Goal: Communication & Community: Answer question/provide support

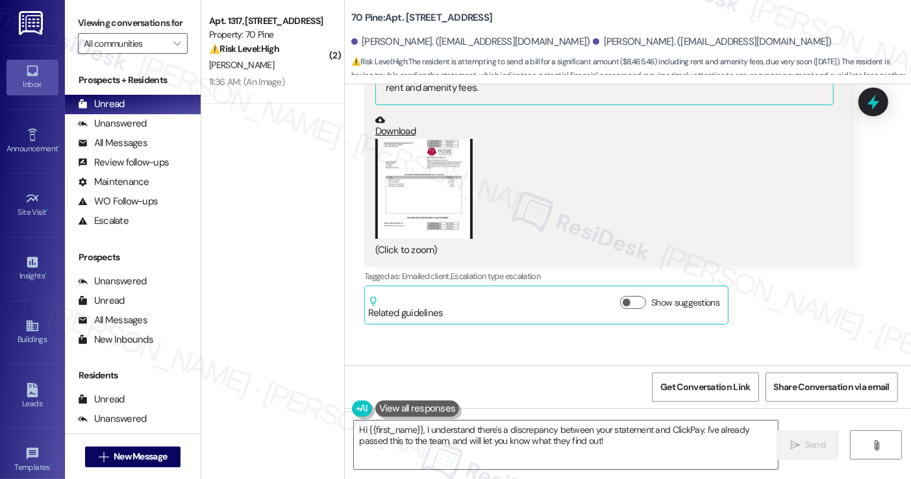
scroll to position [4024, 0]
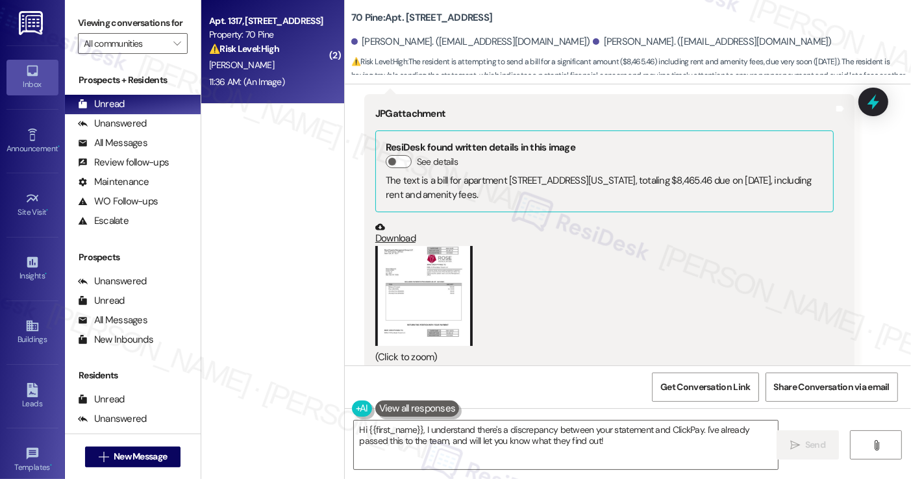
click at [307, 73] on div "[PERSON_NAME]" at bounding box center [269, 65] width 123 height 16
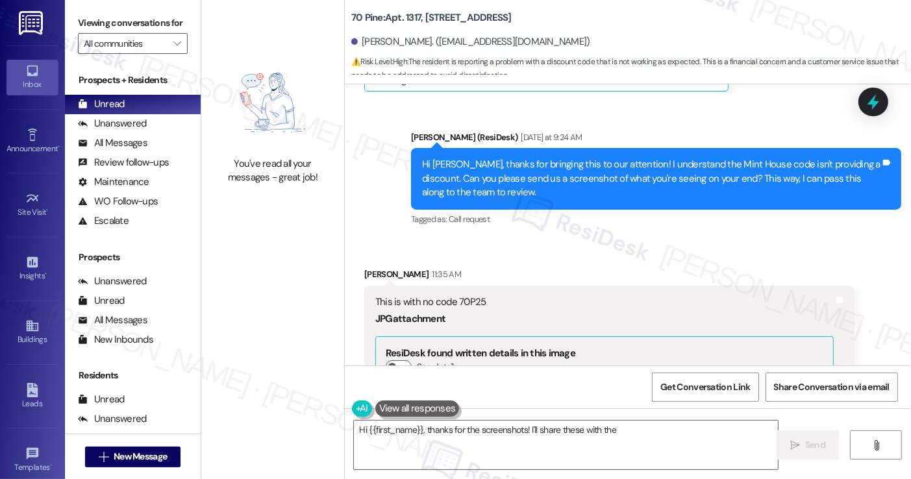
scroll to position [3746, 0]
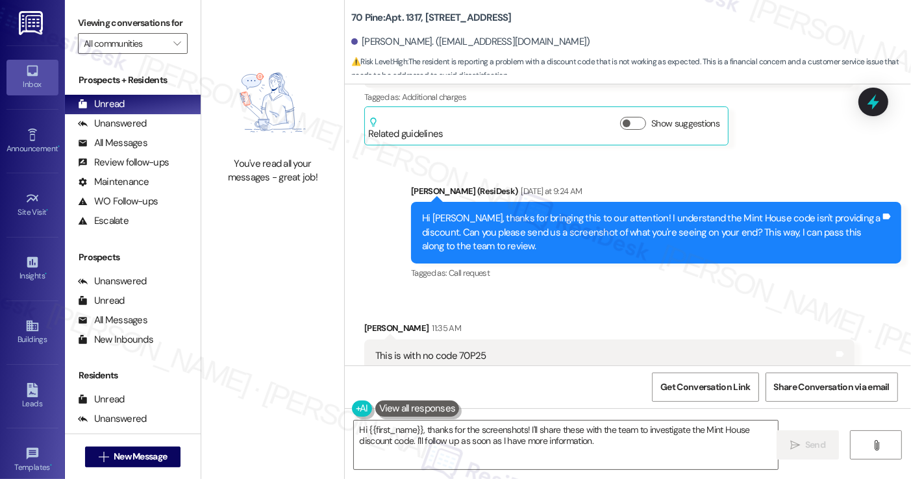
click at [497, 212] on div "Hi [PERSON_NAME], thanks for bringing this to our attention! I understand the M…" at bounding box center [651, 233] width 458 height 42
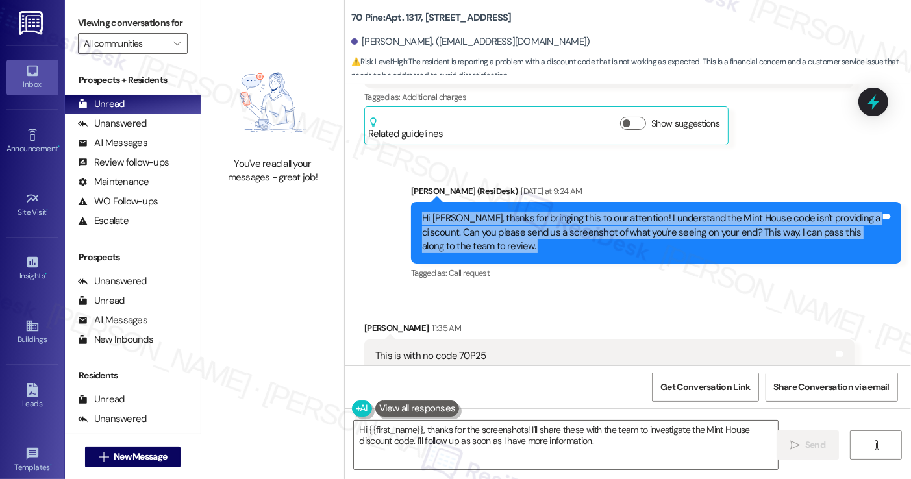
click at [497, 212] on div "Hi [PERSON_NAME], thanks for bringing this to our attention! I understand the M…" at bounding box center [651, 233] width 458 height 42
click at [626, 221] on div "Hi [PERSON_NAME], thanks for bringing this to our attention! I understand the M…" at bounding box center [651, 233] width 458 height 42
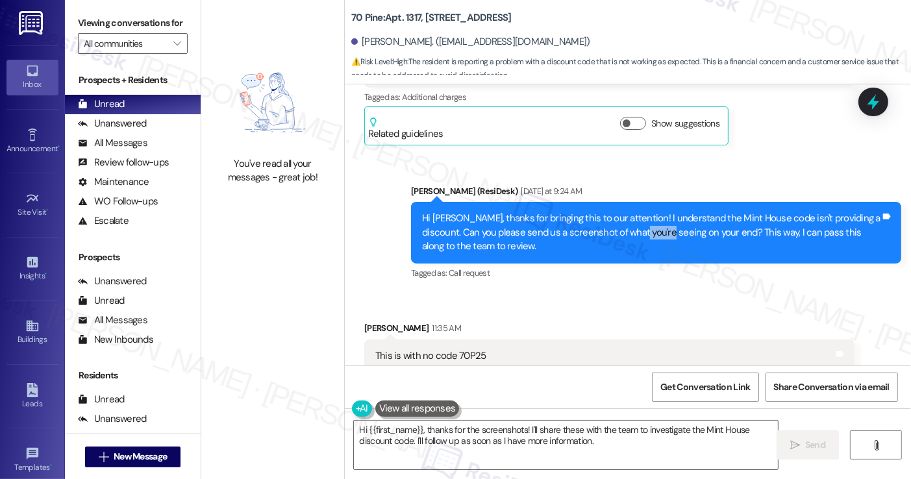
click at [626, 221] on div "Hi [PERSON_NAME], thanks for bringing this to our attention! I understand the M…" at bounding box center [651, 233] width 458 height 42
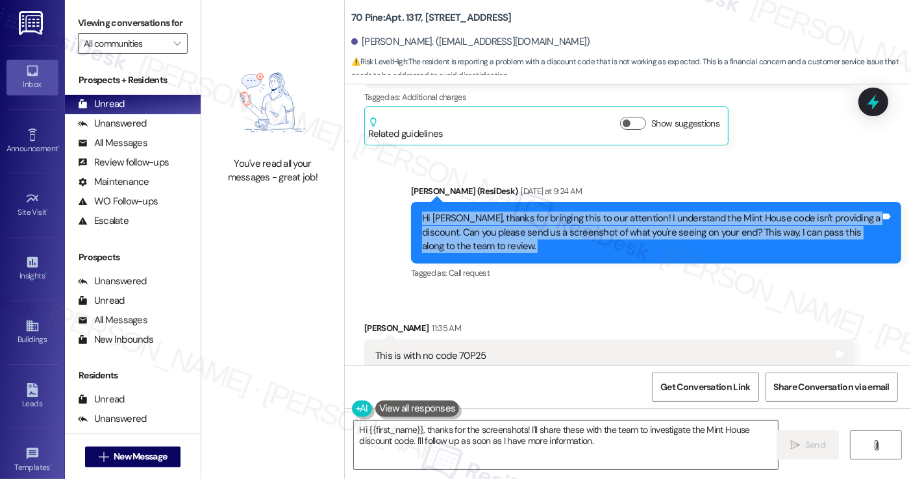
click at [626, 221] on div "Hi [PERSON_NAME], thanks for bringing this to our attention! I understand the M…" at bounding box center [651, 233] width 458 height 42
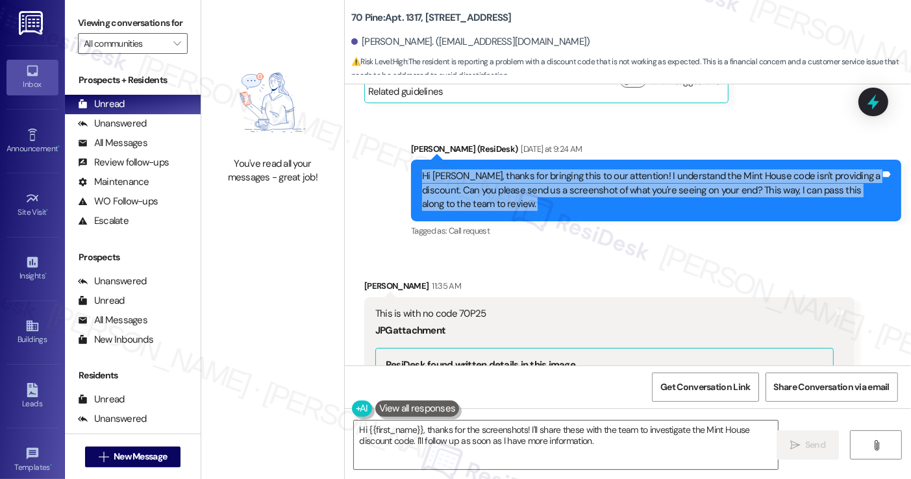
scroll to position [3811, 0]
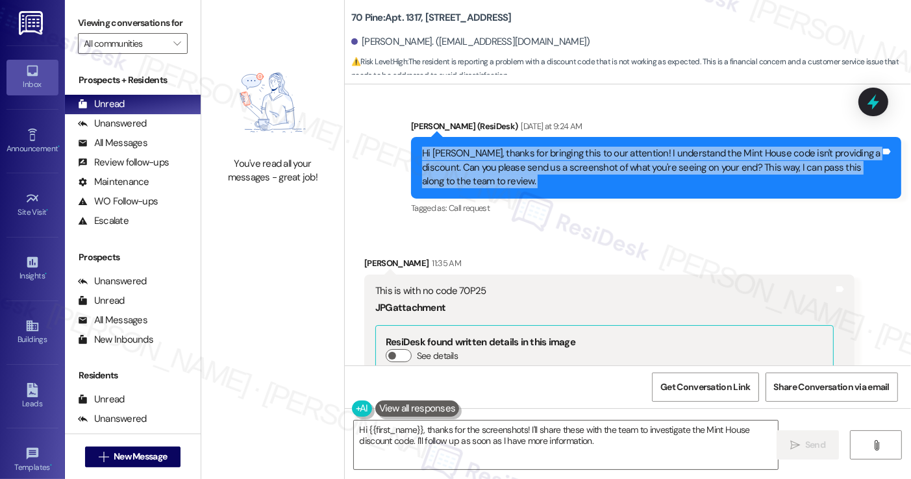
click at [579, 171] on div "Hi [PERSON_NAME], thanks for bringing this to our attention! I understand the M…" at bounding box center [651, 168] width 458 height 42
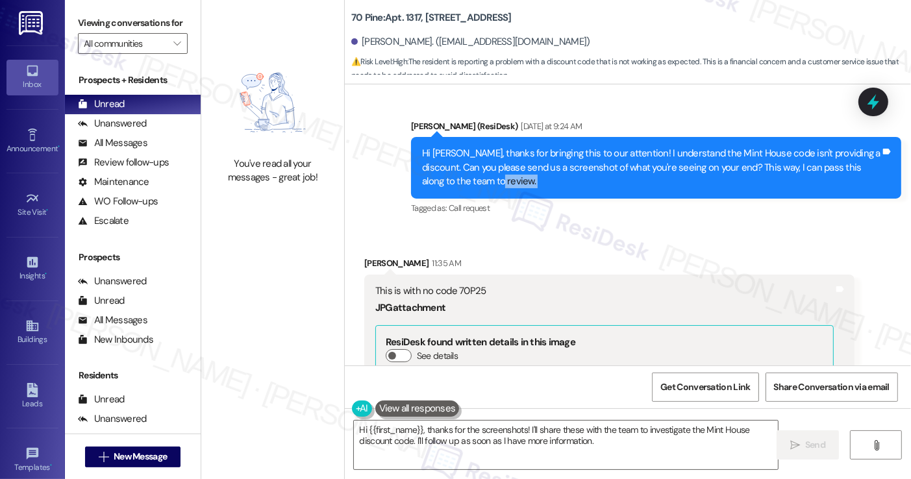
click at [579, 171] on div "Hi [PERSON_NAME], thanks for bringing this to our attention! I understand the M…" at bounding box center [651, 168] width 458 height 42
click at [577, 154] on div "Hi [PERSON_NAME], thanks for bringing this to our attention! I understand the M…" at bounding box center [651, 168] width 458 height 42
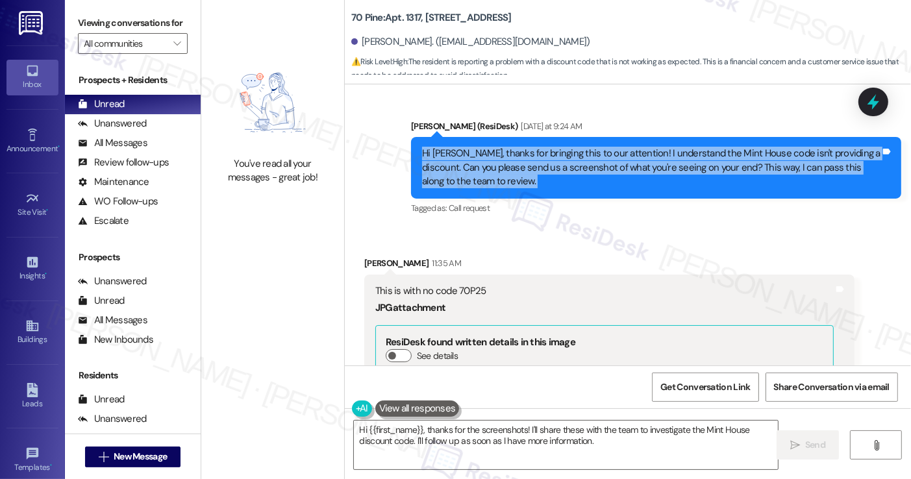
click at [577, 154] on div "Hi [PERSON_NAME], thanks for bringing this to our attention! I understand the M…" at bounding box center [651, 168] width 458 height 42
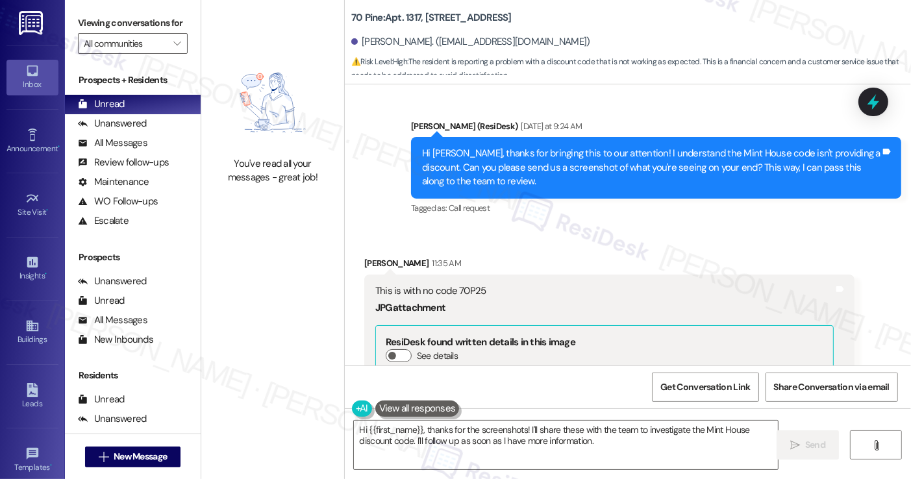
click at [449, 284] on div "This is with no code 70P25" at bounding box center [604, 291] width 458 height 14
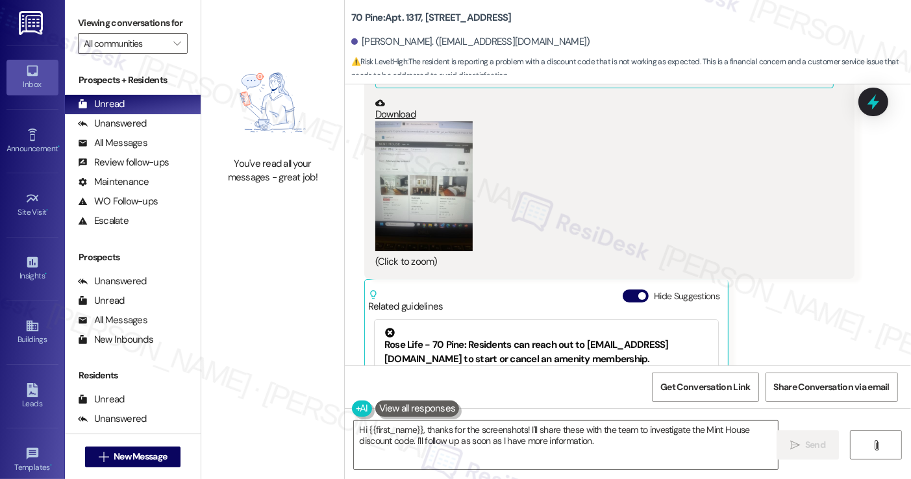
scroll to position [4136, 0]
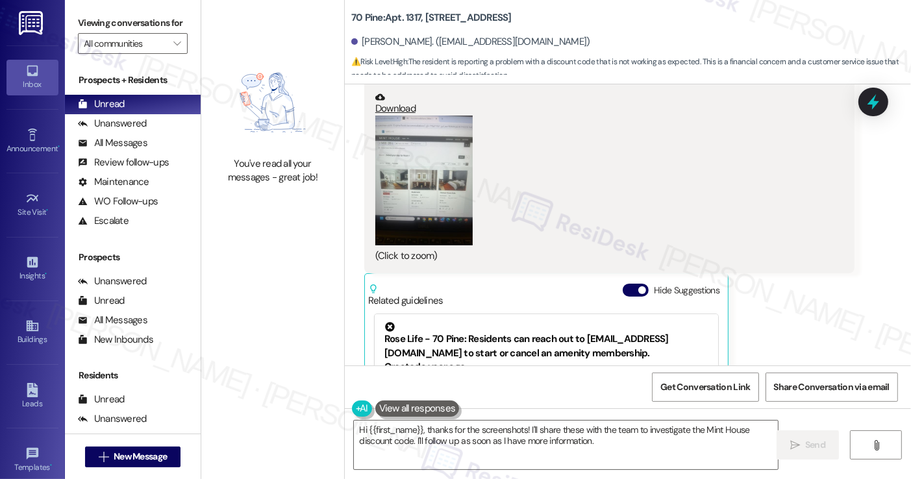
click at [421, 193] on button "Zoom image" at bounding box center [423, 181] width 97 height 130
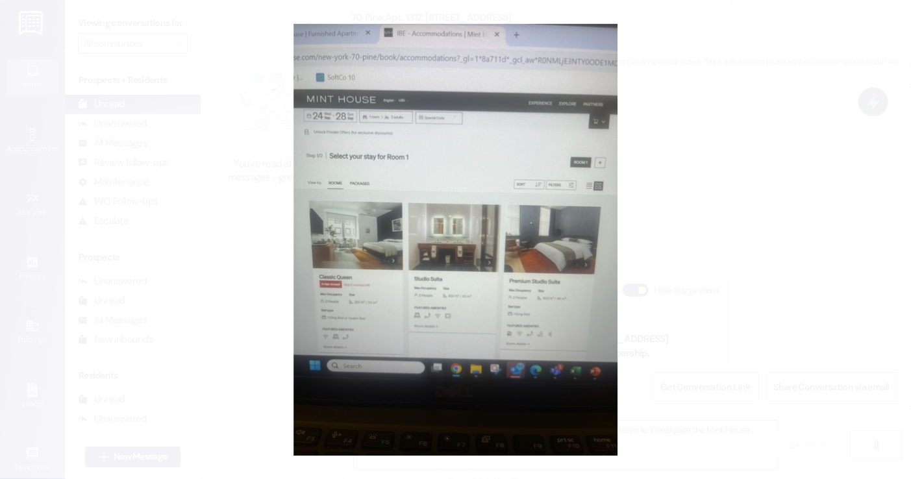
click at [735, 199] on button "Unzoom image" at bounding box center [455, 239] width 911 height 479
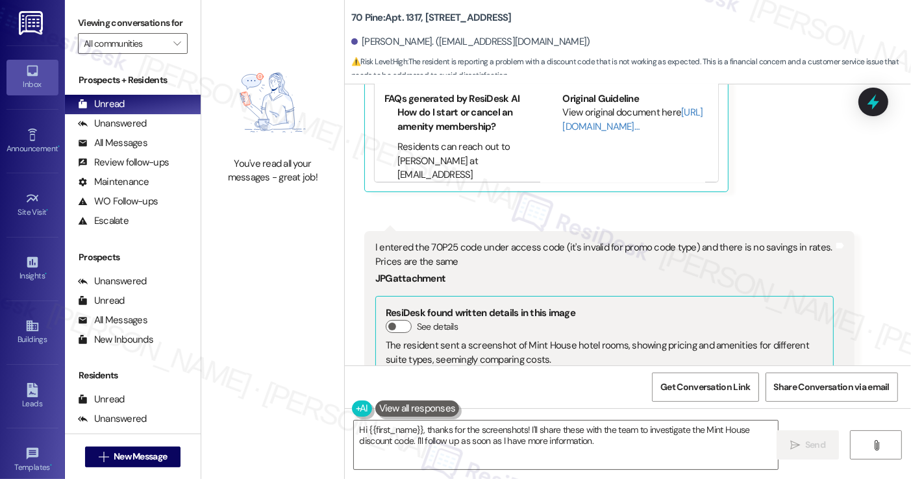
scroll to position [4460, 0]
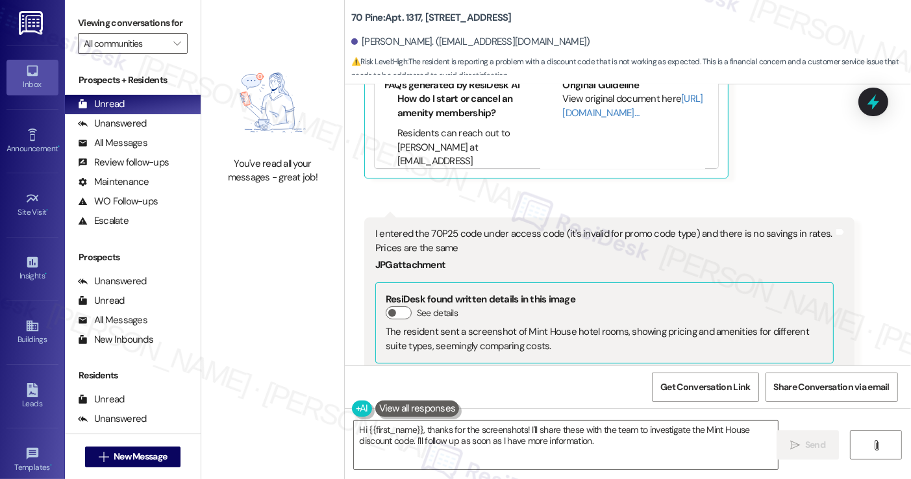
click at [466, 230] on div "I entered the 70P25 code under access code (it's invalid for promo code type) a…" at bounding box center [604, 241] width 458 height 28
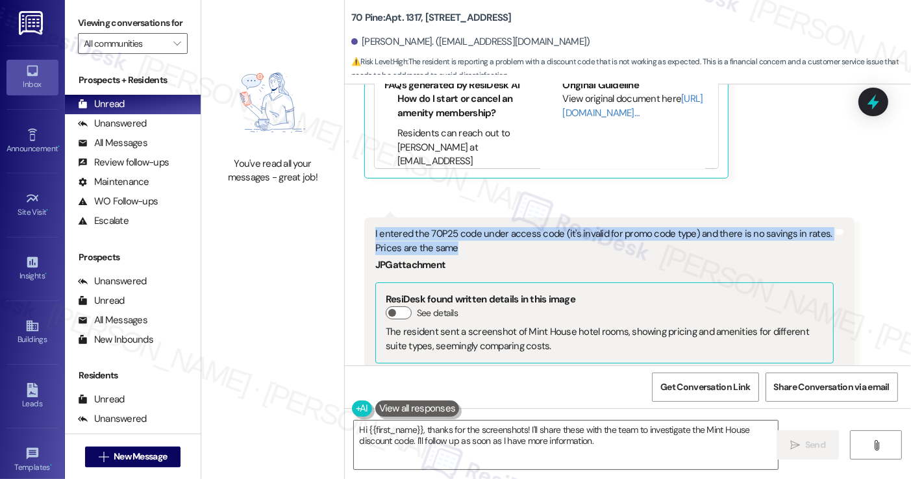
click at [466, 230] on div "I entered the 70P25 code under access code (it's invalid for promo code type) a…" at bounding box center [604, 241] width 458 height 28
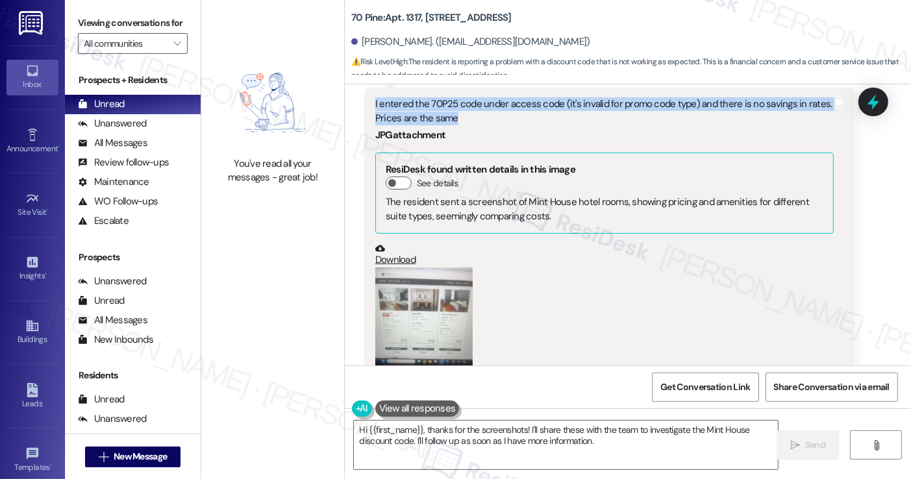
click at [403, 306] on button "Zoom image" at bounding box center [423, 333] width 97 height 130
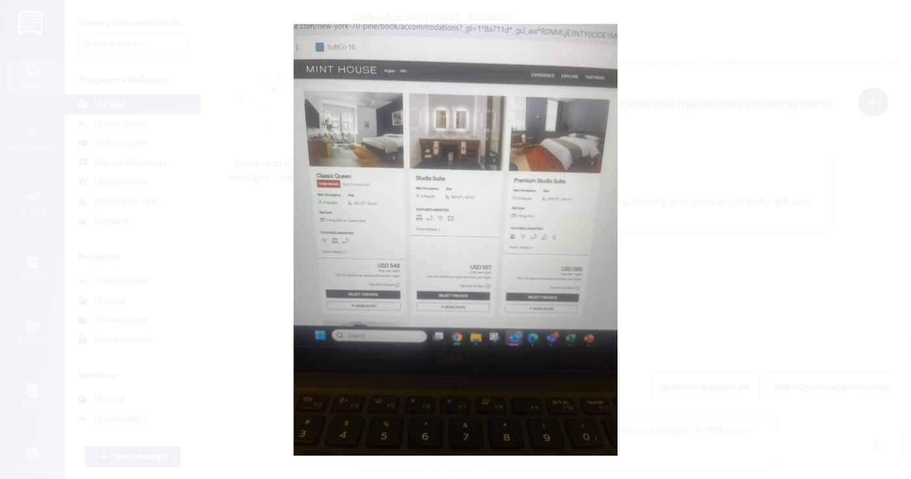
click at [714, 240] on button "Unzoom image" at bounding box center [455, 239] width 911 height 479
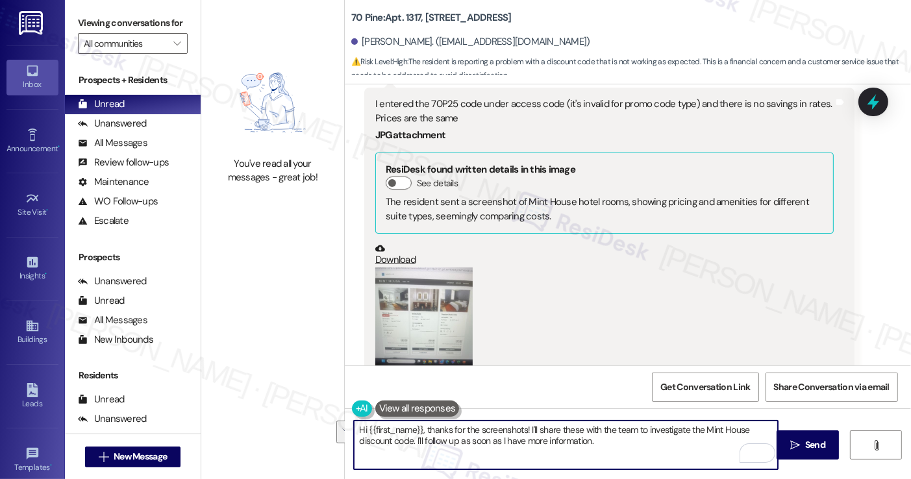
drag, startPoint x: 632, startPoint y: 431, endPoint x: 406, endPoint y: 442, distance: 226.9
click at [406, 442] on textarea "Hi {{first_name}}, thanks for the screenshots! I'll share these with the team t…" at bounding box center [565, 445] width 423 height 49
click at [632, 440] on textarea "Hi {{first_name}}, thanks for the screenshots! I'll share these with the team t…" at bounding box center [565, 445] width 423 height 49
click at [656, 430] on textarea "Hi {{first_name}}, thanks for the screenshots! I'll share these with the team t…" at bounding box center [565, 445] width 423 height 49
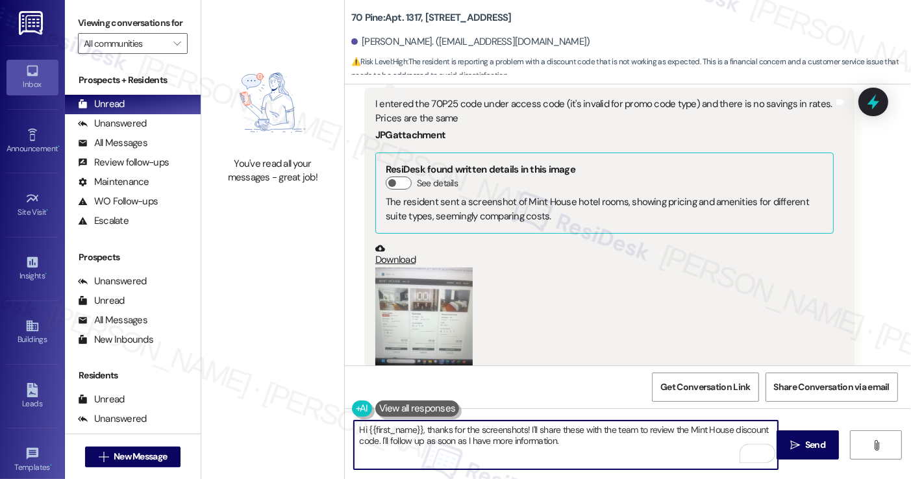
click at [417, 441] on textarea "Hi {{first_name}}, thanks for the screenshots! I'll share these with the team t…" at bounding box center [565, 445] width 423 height 49
click at [416, 441] on textarea "Hi {{first_name}}, thanks for the screenshots! I'll share these with the team t…" at bounding box center [565, 445] width 423 height 49
click at [577, 442] on textarea "Hi {{first_name}}, thanks for the screenshots! I'll share these with the team t…" at bounding box center [565, 445] width 423 height 49
click at [536, 442] on textarea "Hi {{first_name}}, thanks for the screenshots! I'll share these with the team t…" at bounding box center [565, 445] width 423 height 49
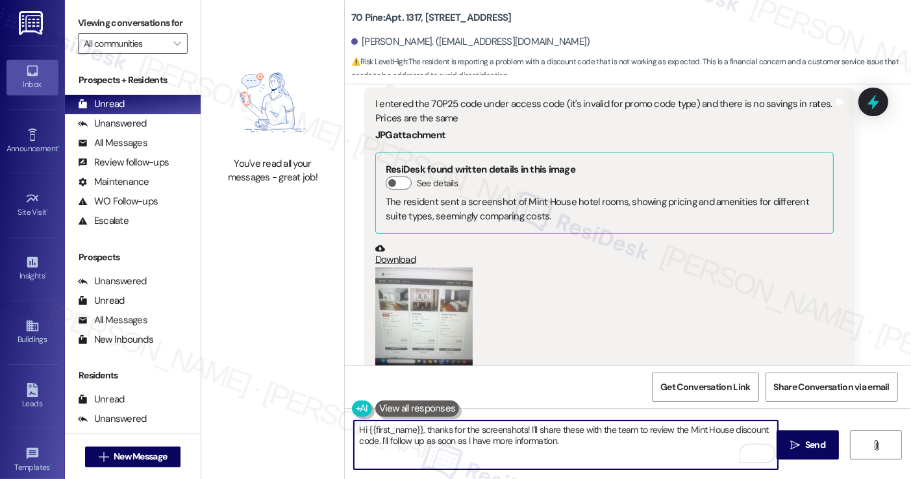
click at [536, 442] on textarea "Hi {{first_name}}, thanks for the screenshots! I'll share these with the team t…" at bounding box center [565, 445] width 423 height 49
type textarea "Hi {{first_name}}, thanks for the screenshots! I'll share these with the team t…"
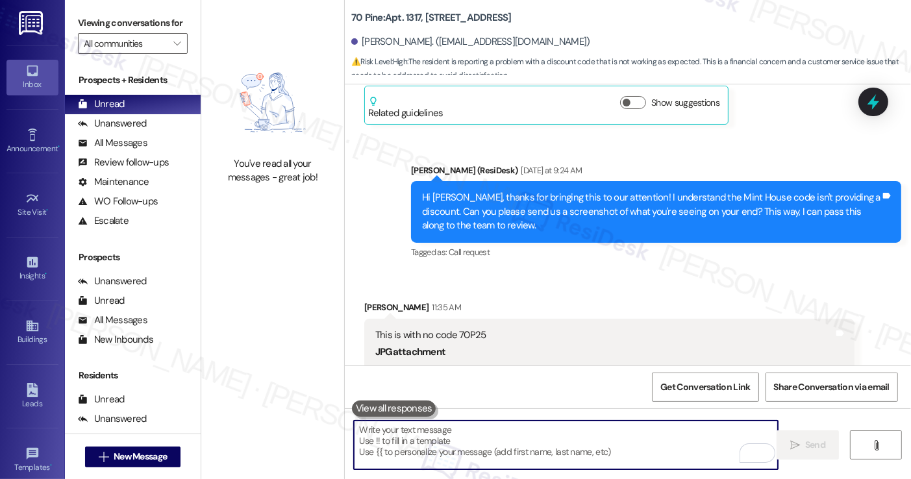
scroll to position [3962, 0]
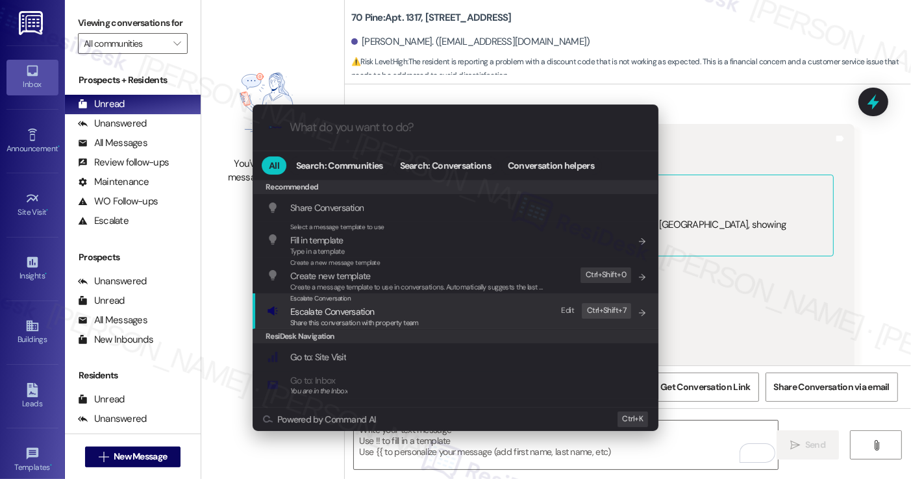
click at [403, 305] on span "Escalate Conversation" at bounding box center [354, 312] width 129 height 14
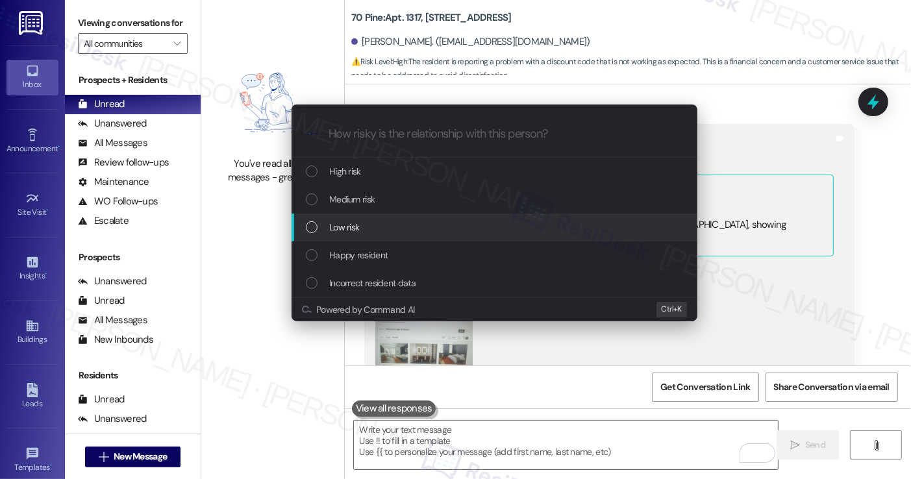
click at [358, 220] on span "Low risk" at bounding box center [344, 227] width 30 height 14
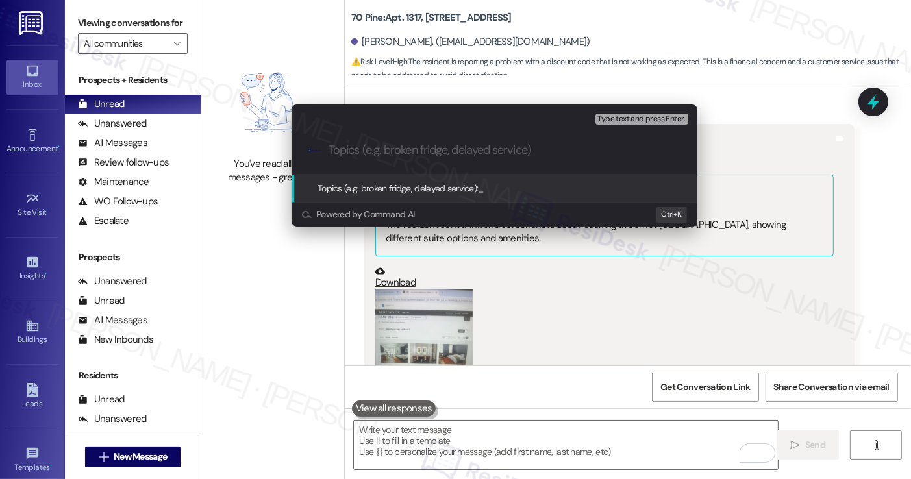
type input "S"
type input "Mint house code still same rate"
click at [103, 25] on div "Escalate Conversation Low risk Topics (e.g. broken fridge, delayed service) Any…" at bounding box center [455, 239] width 911 height 479
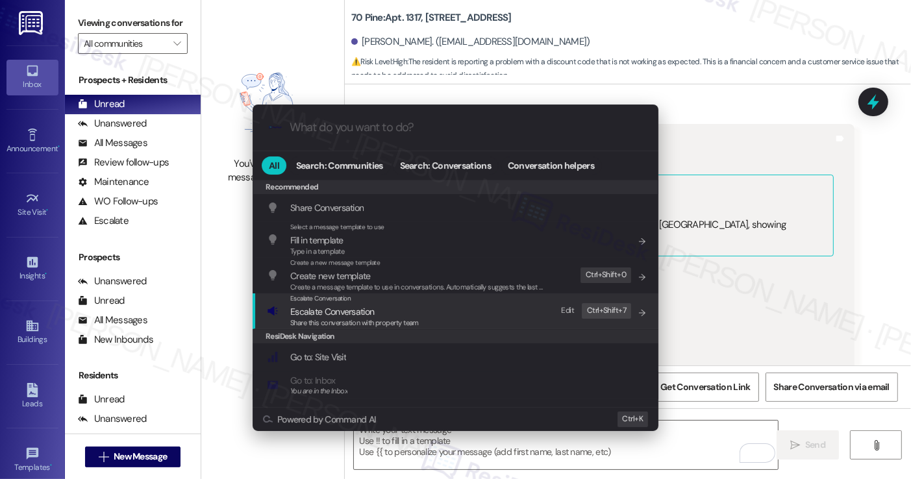
click at [408, 316] on span "Escalate Conversation" at bounding box center [354, 312] width 129 height 14
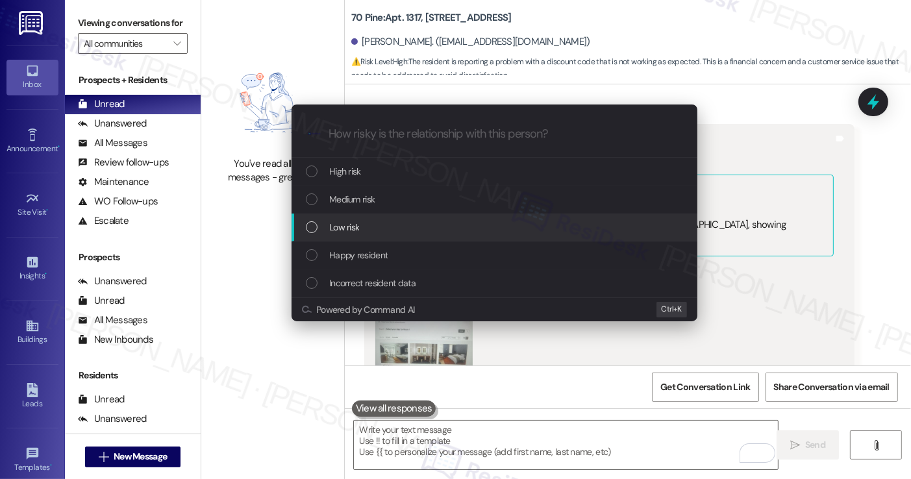
click at [357, 226] on span "Low risk" at bounding box center [344, 227] width 30 height 14
paste input "Mint House Code – Same Rate Confirmation"
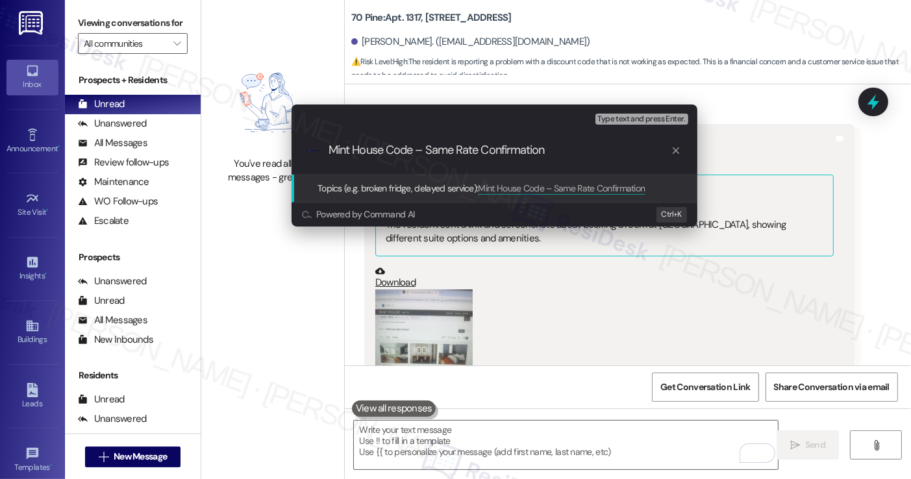
drag, startPoint x: 425, startPoint y: 144, endPoint x: 416, endPoint y: 144, distance: 9.1
click at [416, 144] on input "Mint House Code – Same Rate Confirmation" at bounding box center [500, 151] width 342 height 14
click at [556, 161] on div ".cls-1{fill:#0a055f;}.cls-2{fill:#0cc4c4;} resideskLogoBlueOrange Mint House Co…" at bounding box center [495, 150] width 406 height 46
click at [538, 148] on input "Mint House Code still Same Rate Confirmation" at bounding box center [500, 151] width 342 height 14
click at [492, 148] on input "Mint House Code still Same Rate Confirmation" at bounding box center [500, 151] width 342 height 14
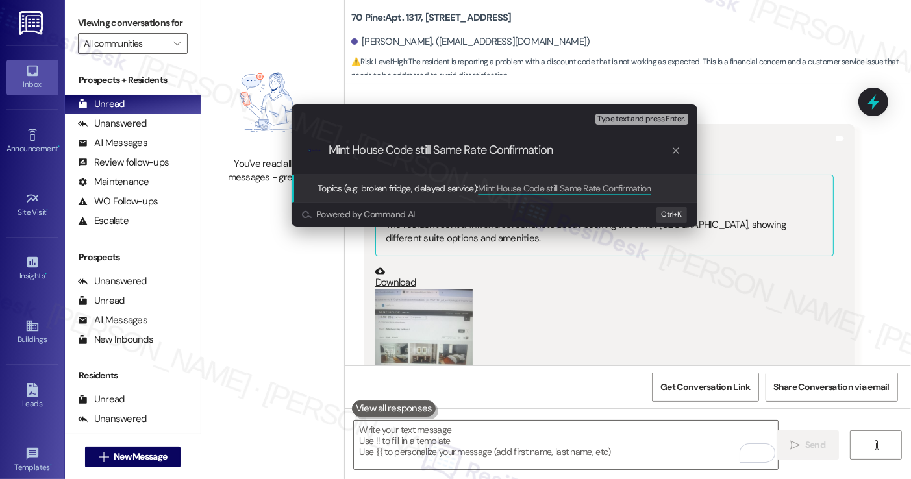
type input "Mint House Code still Same Rate confirmation"
click at [580, 153] on input "Mint House Code still Same Rate confirmation" at bounding box center [500, 151] width 342 height 14
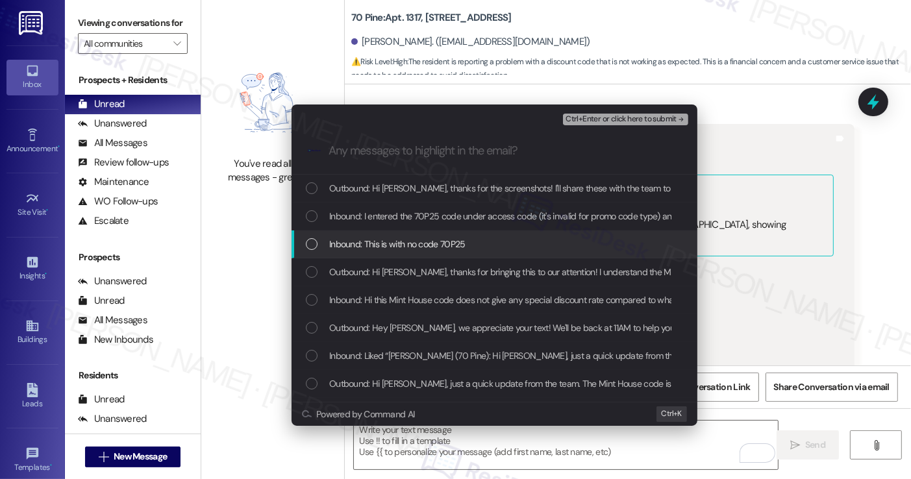
click at [447, 238] on span "Inbound: This is with no code 70P25" at bounding box center [397, 244] width 136 height 14
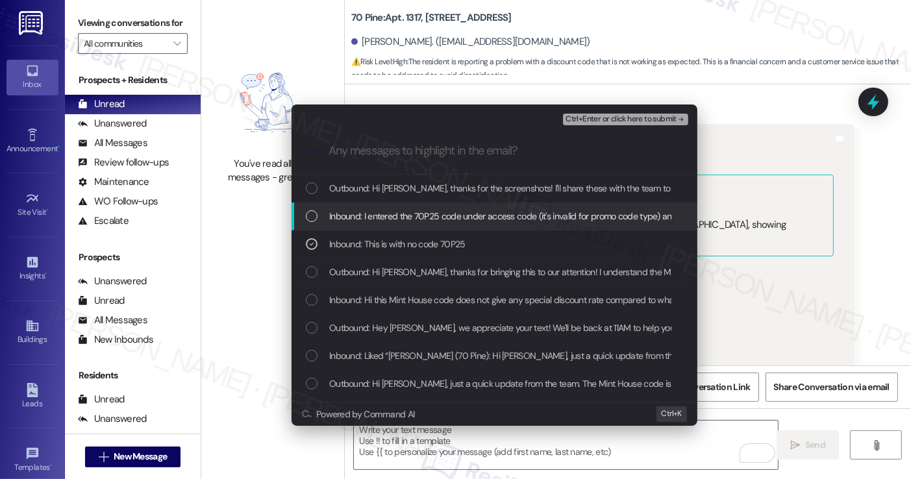
click at [447, 214] on span "Inbound: I entered the 70P25 code under access code (it's invalid for promo cod…" at bounding box center [592, 216] width 527 height 14
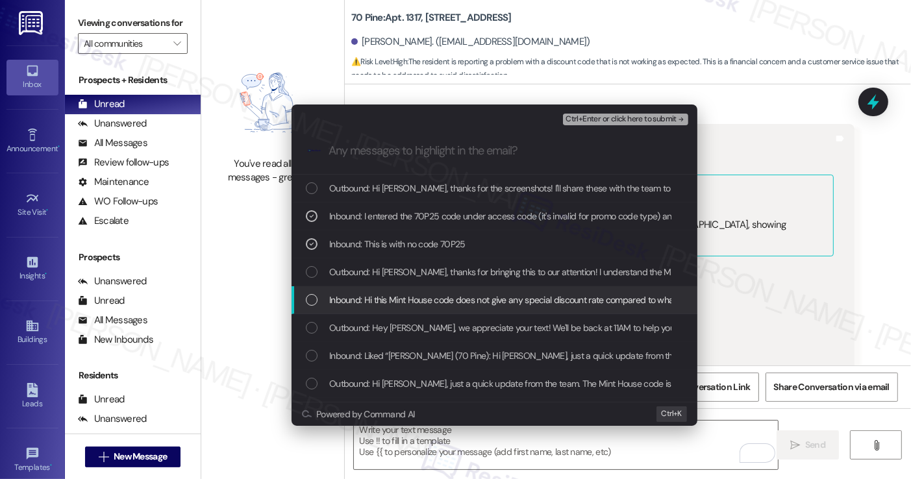
click at [431, 306] on span "Inbound: Hi this Mint House code does not give any special discount rate compar…" at bounding box center [557, 300] width 457 height 14
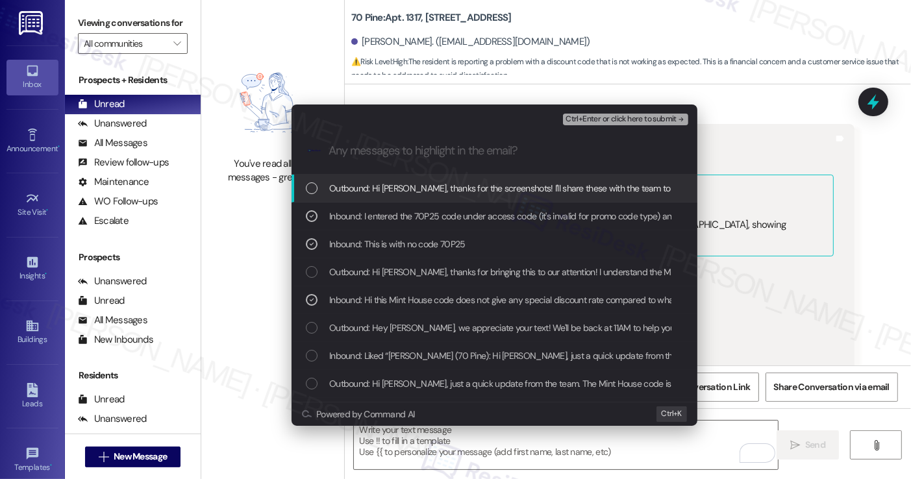
click at [623, 116] on span "Ctrl+Enter or click here to submit" at bounding box center [621, 119] width 111 height 9
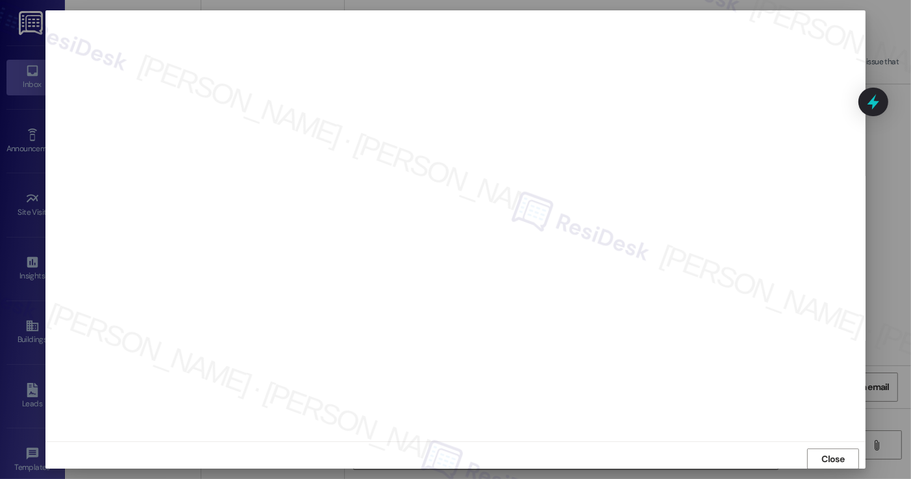
scroll to position [7, 0]
click at [823, 459] on span "Close" at bounding box center [833, 451] width 28 height 19
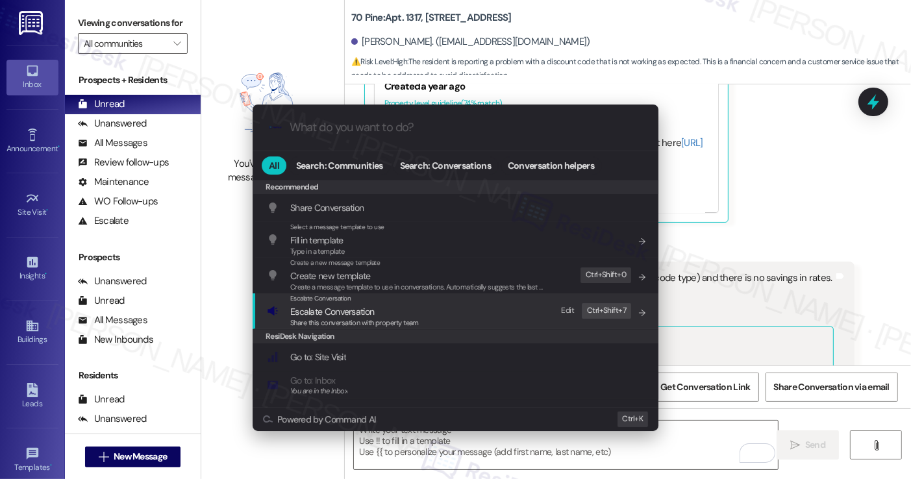
click at [379, 311] on span "Escalate Conversation" at bounding box center [354, 312] width 129 height 14
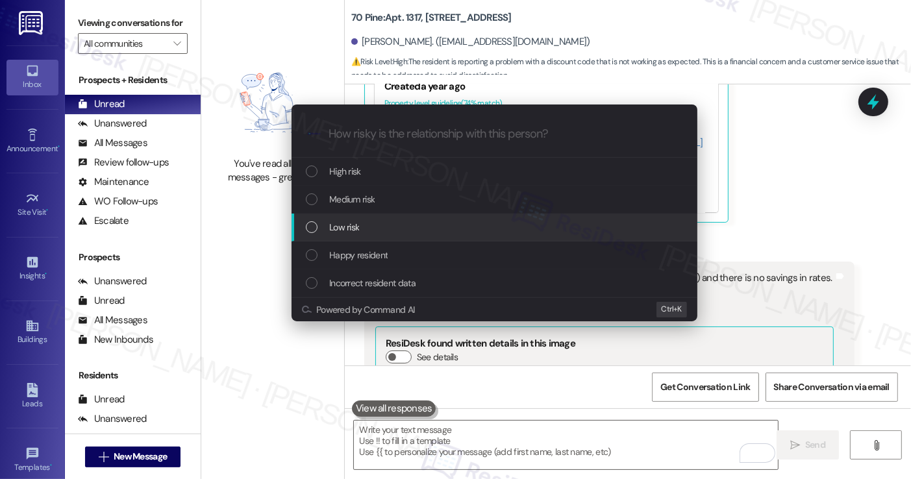
click at [374, 219] on div "Low risk" at bounding box center [495, 228] width 406 height 28
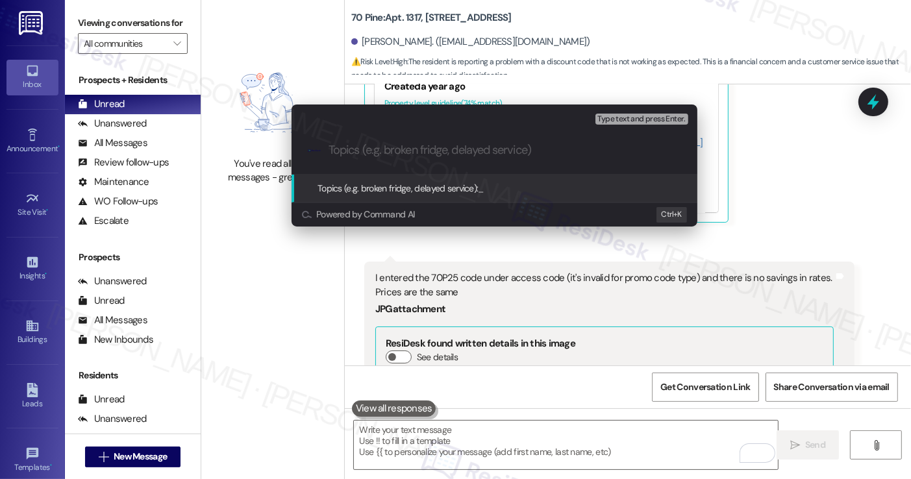
paste input "Mint House Code still Same Rate confirmation"
type input "Mint House Code still Same Rate confirmation"
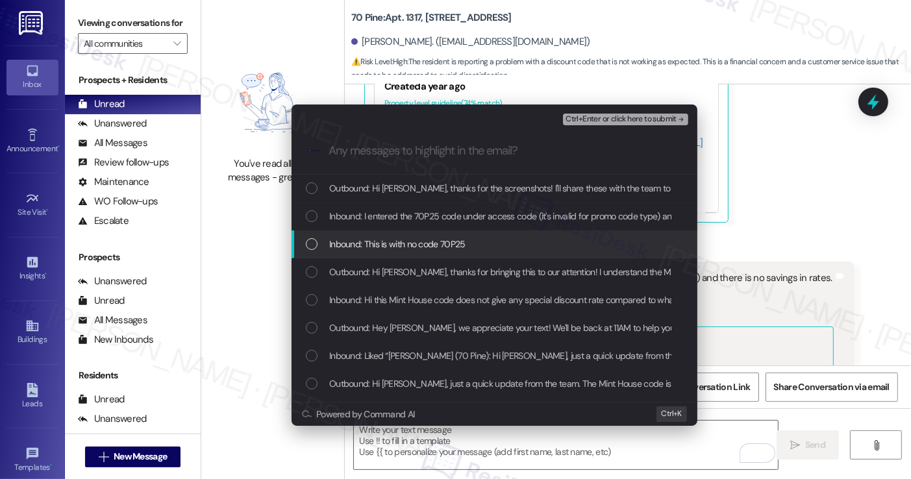
click at [392, 249] on span "Inbound: This is with no code 70P25" at bounding box center [397, 244] width 136 height 14
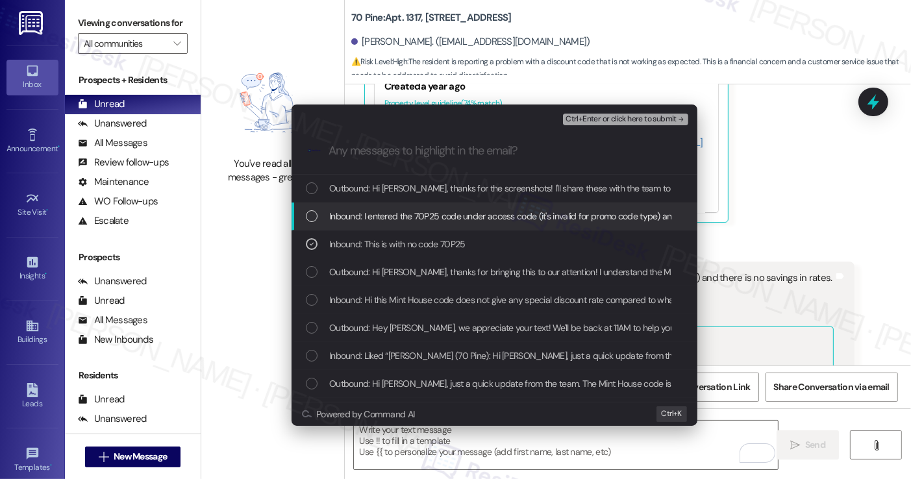
click at [403, 205] on div "Inbound: I entered the 70P25 code under access code (it's invalid for promo cod…" at bounding box center [495, 217] width 406 height 28
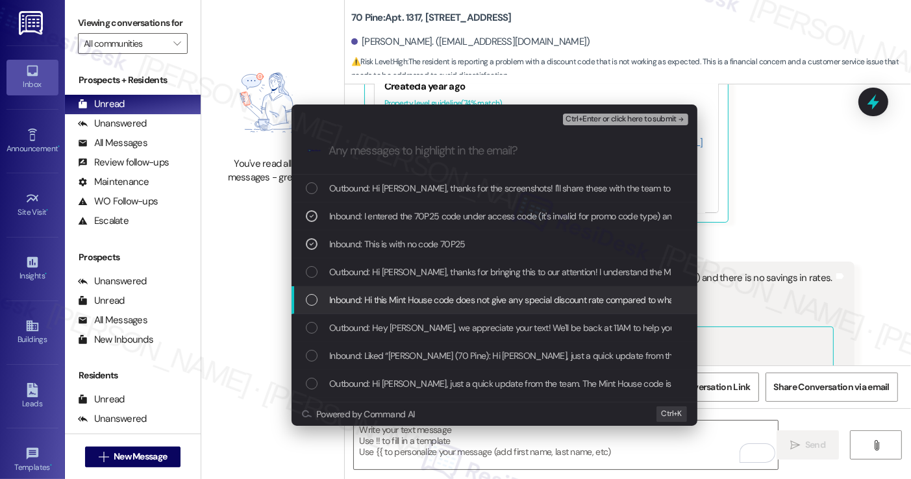
click at [410, 300] on span "Inbound: Hi this Mint House code does not give any special discount rate compar…" at bounding box center [557, 300] width 457 height 14
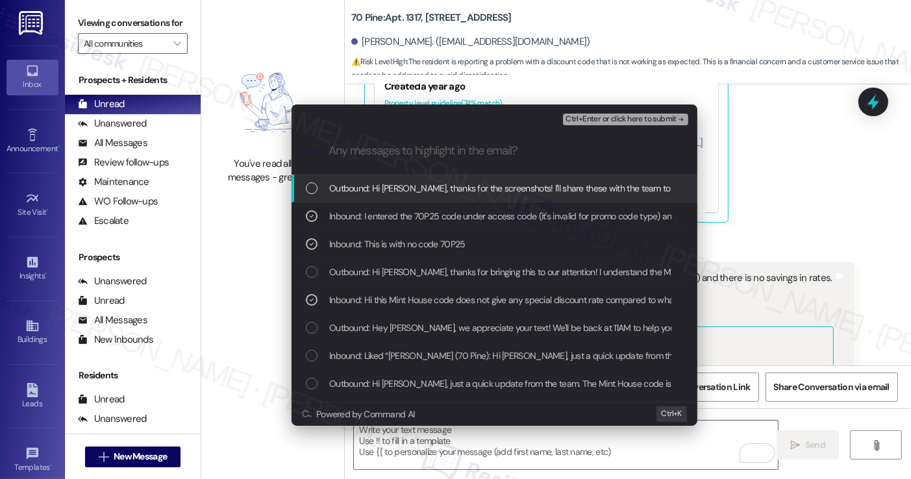
click at [631, 110] on div "Escalate Conversation Low risk Mint House Code still Same Rate confirmation Inb…" at bounding box center [495, 116] width 406 height 23
click at [624, 118] on span "Ctrl+Enter or click here to submit" at bounding box center [621, 119] width 111 height 9
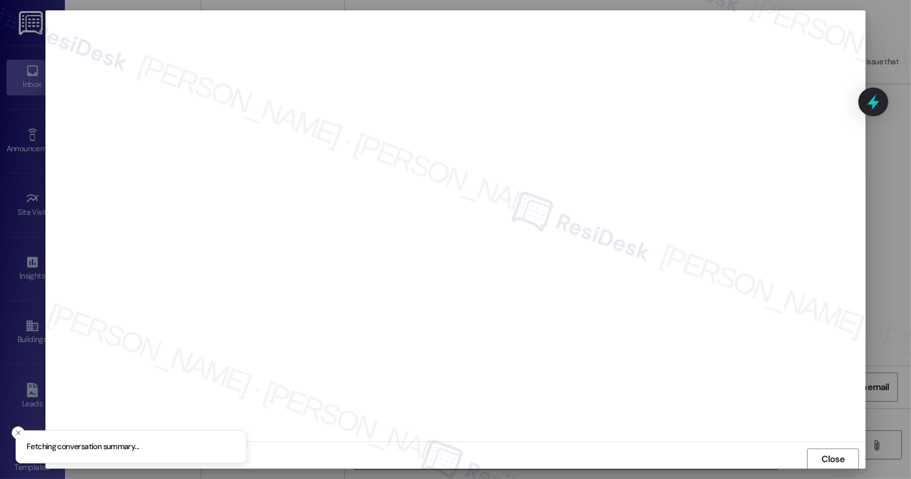
scroll to position [0, 0]
click at [838, 451] on span "Close" at bounding box center [833, 458] width 28 height 19
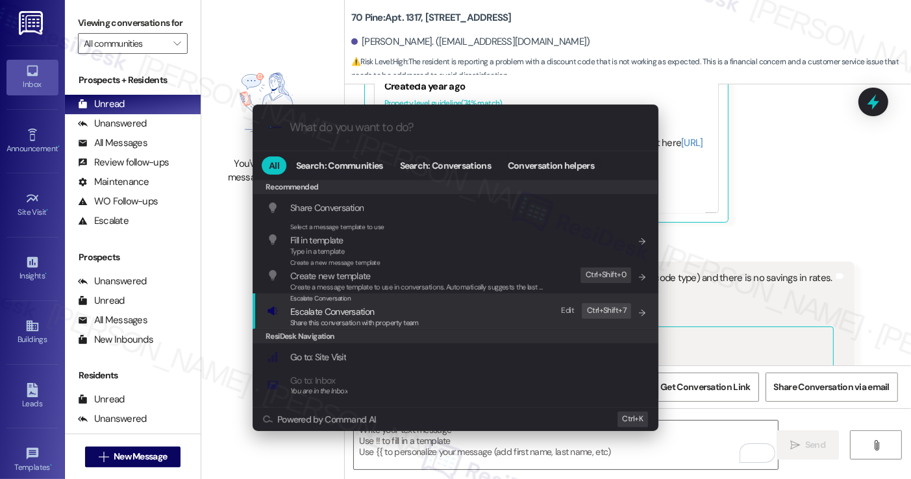
click at [385, 311] on span "Escalate Conversation" at bounding box center [354, 312] width 129 height 14
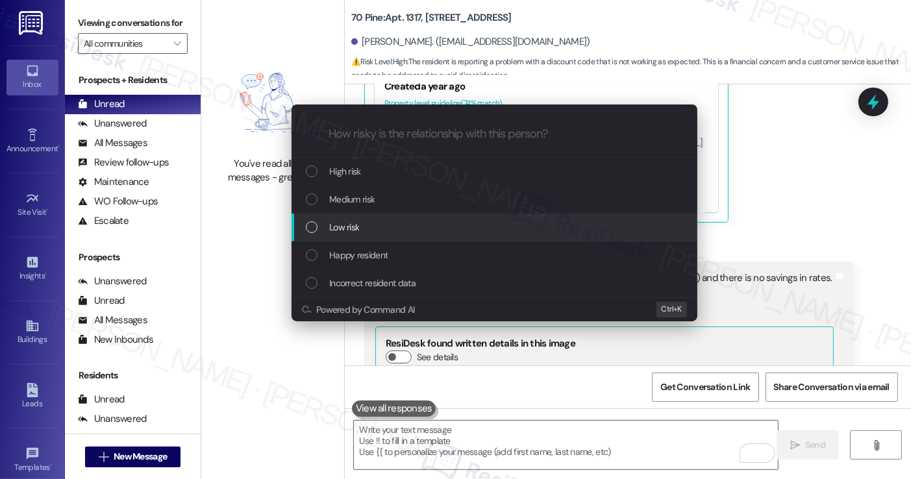
click at [352, 225] on span "Low risk" at bounding box center [344, 227] width 30 height 14
paste input "Mint House Code still Same Rate confirmation"
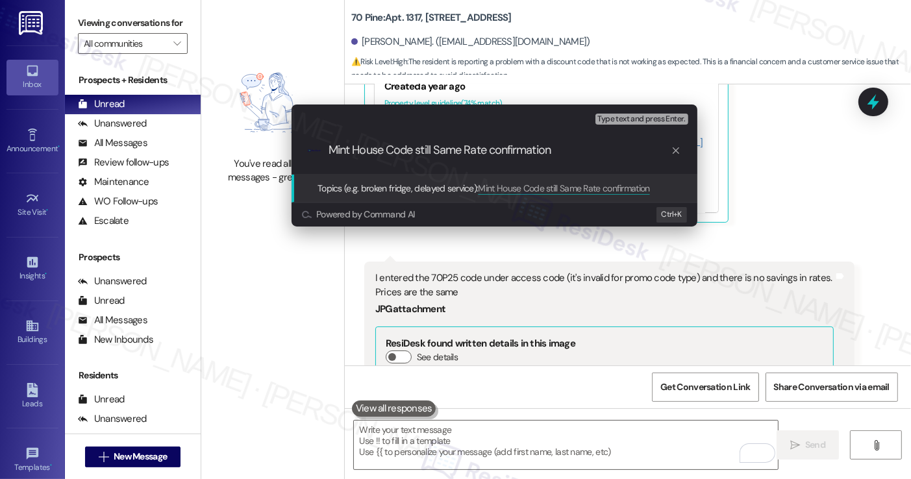
click at [387, 148] on input "Mint House Code still Same Rate confirmation" at bounding box center [500, 151] width 342 height 14
click at [564, 155] on input "Mint House Discount Code still Same Rate confirmation" at bounding box center [500, 151] width 342 height 14
type input "Mint House Discount Code still Same Rate Issue"
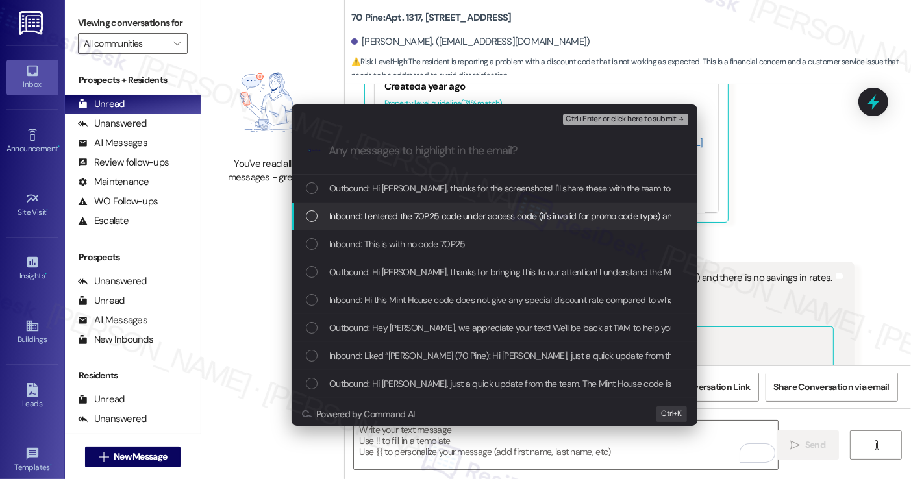
click at [493, 219] on span "Inbound: I entered the 70P25 code under access code (it's invalid for promo cod…" at bounding box center [592, 216] width 527 height 14
click at [457, 233] on div "Inbound: This is with no code 70P25" at bounding box center [495, 245] width 406 height 28
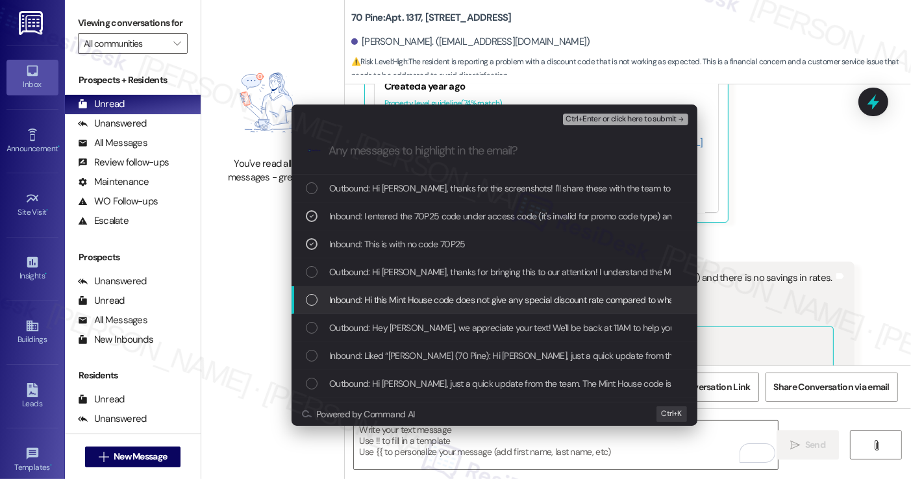
click at [408, 301] on span "Inbound: Hi this Mint House code does not give any special discount rate compar…" at bounding box center [557, 300] width 457 height 14
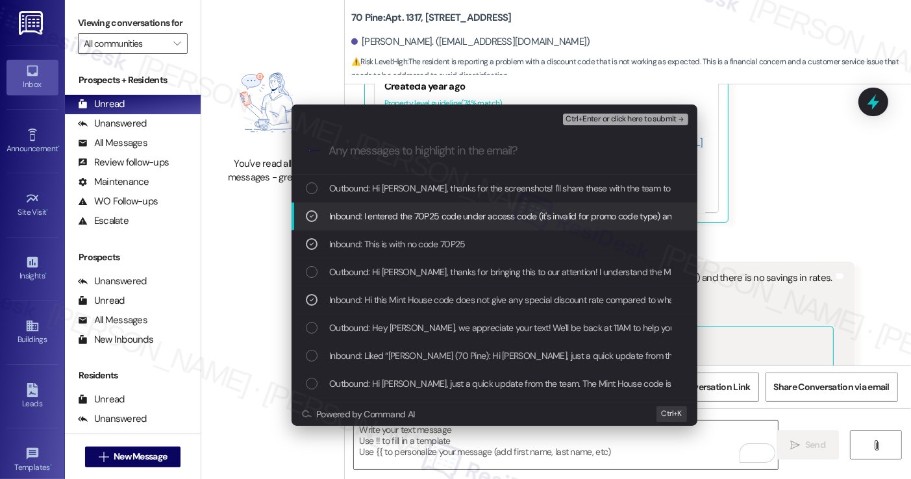
click at [614, 116] on span "Ctrl+Enter or click here to submit" at bounding box center [621, 119] width 111 height 9
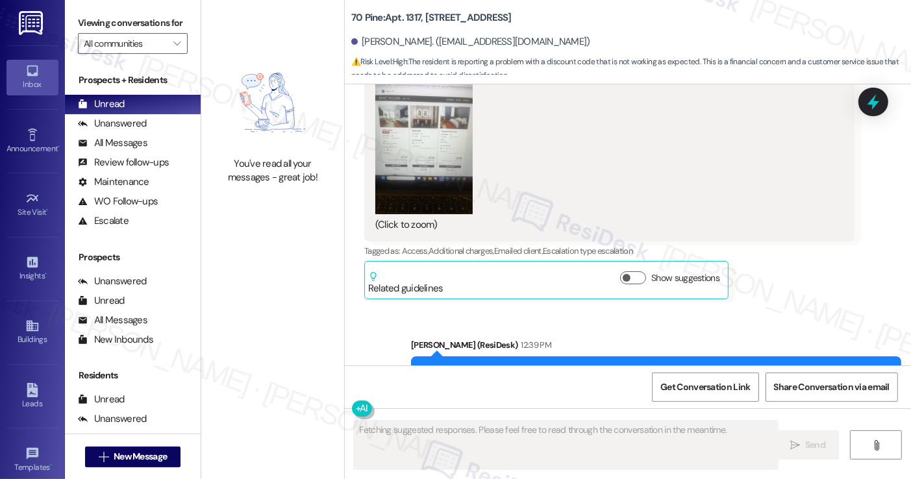
scroll to position [4825, 0]
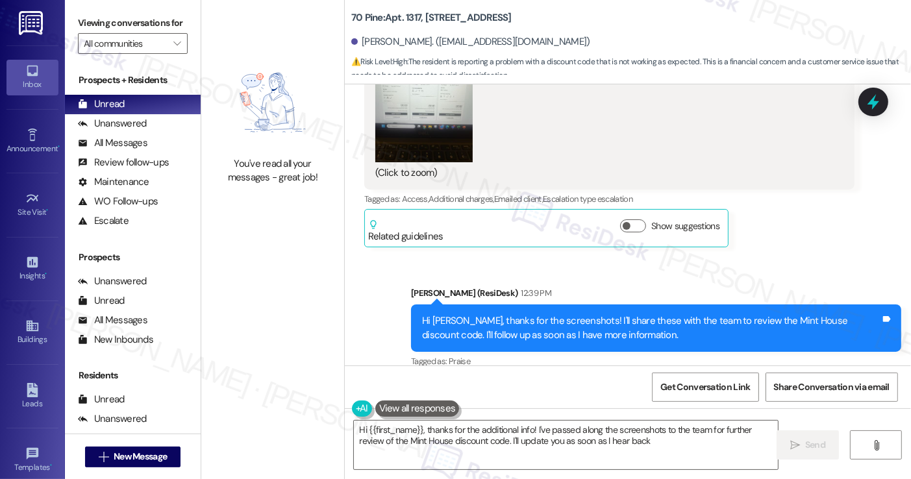
type textarea "Hi {{first_name}}, thanks for the additional info! I've passed along the screen…"
